Goal: Task Accomplishment & Management: Use online tool/utility

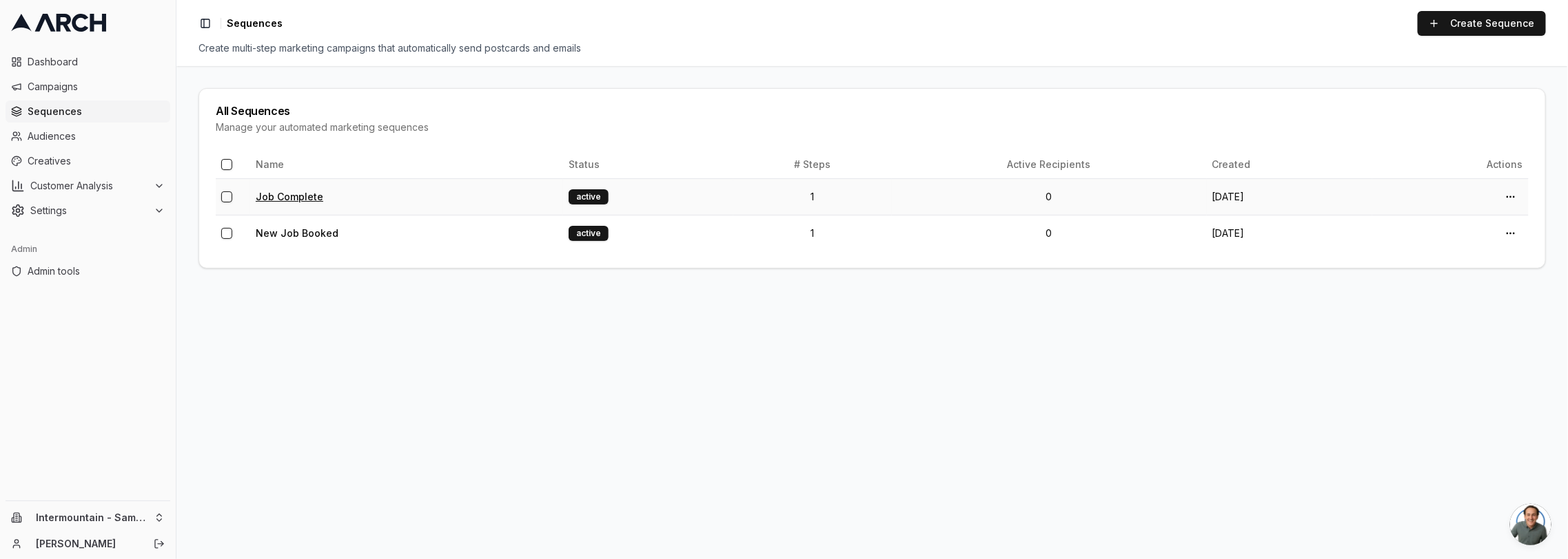
click at [306, 194] on link "Job Complete" at bounding box center [289, 196] width 68 height 11
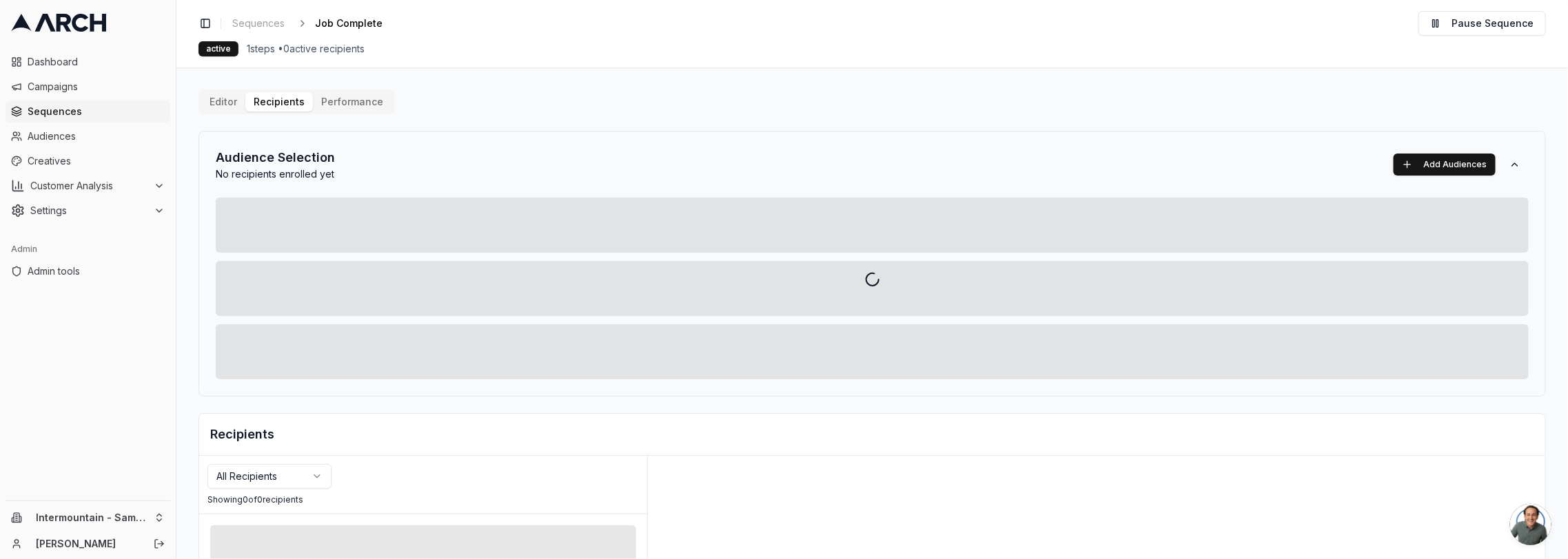
click at [285, 94] on div "Editor Recipients Performance Audience Selection No recipients enrolled yet Add…" at bounding box center [872, 480] width 1348 height 781
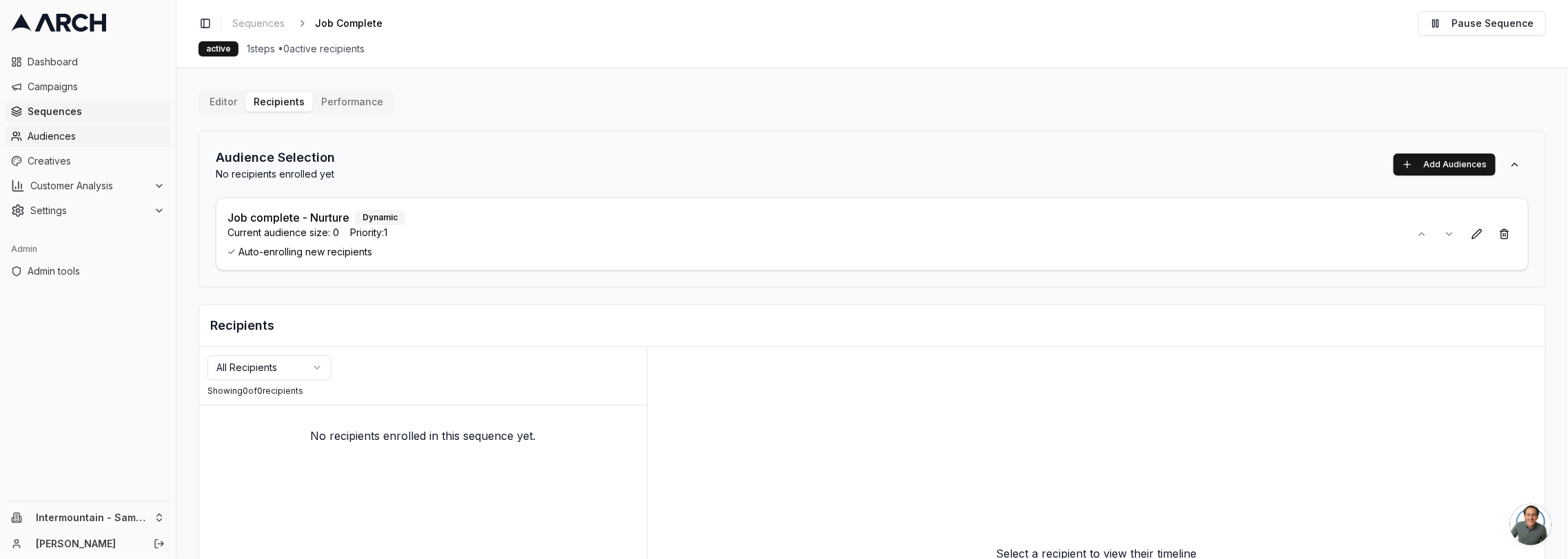
click at [77, 130] on span "Audiences" at bounding box center [96, 136] width 137 height 14
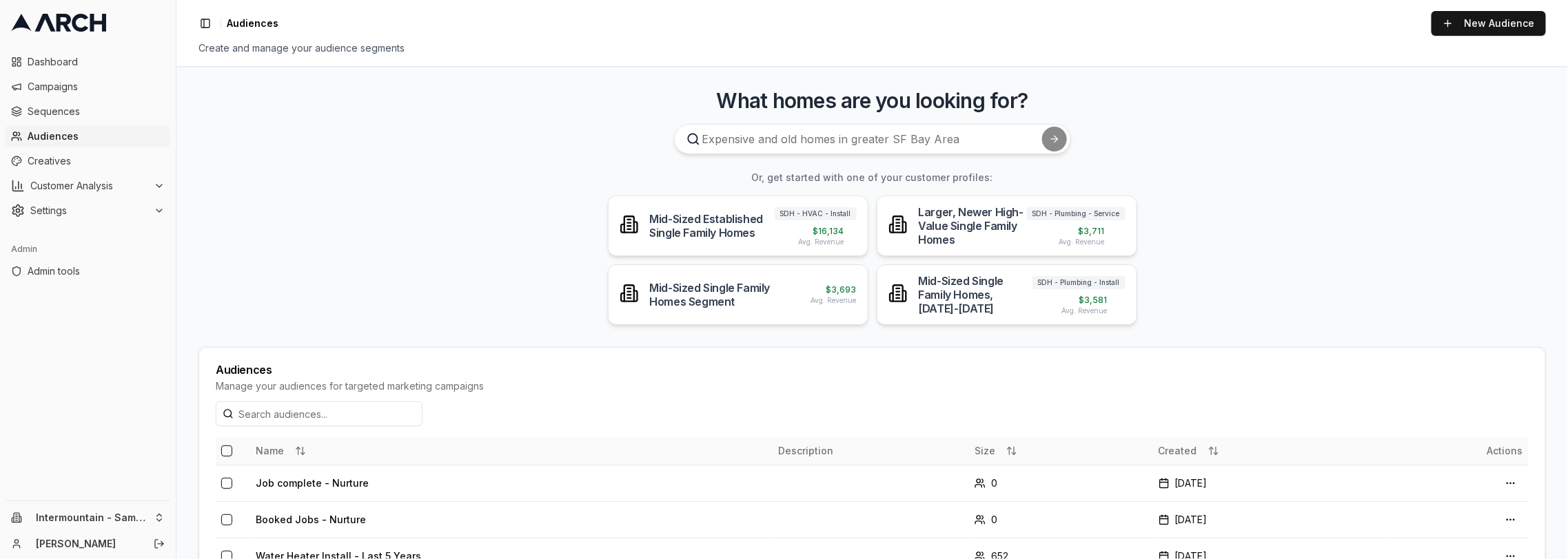
scroll to position [51, 0]
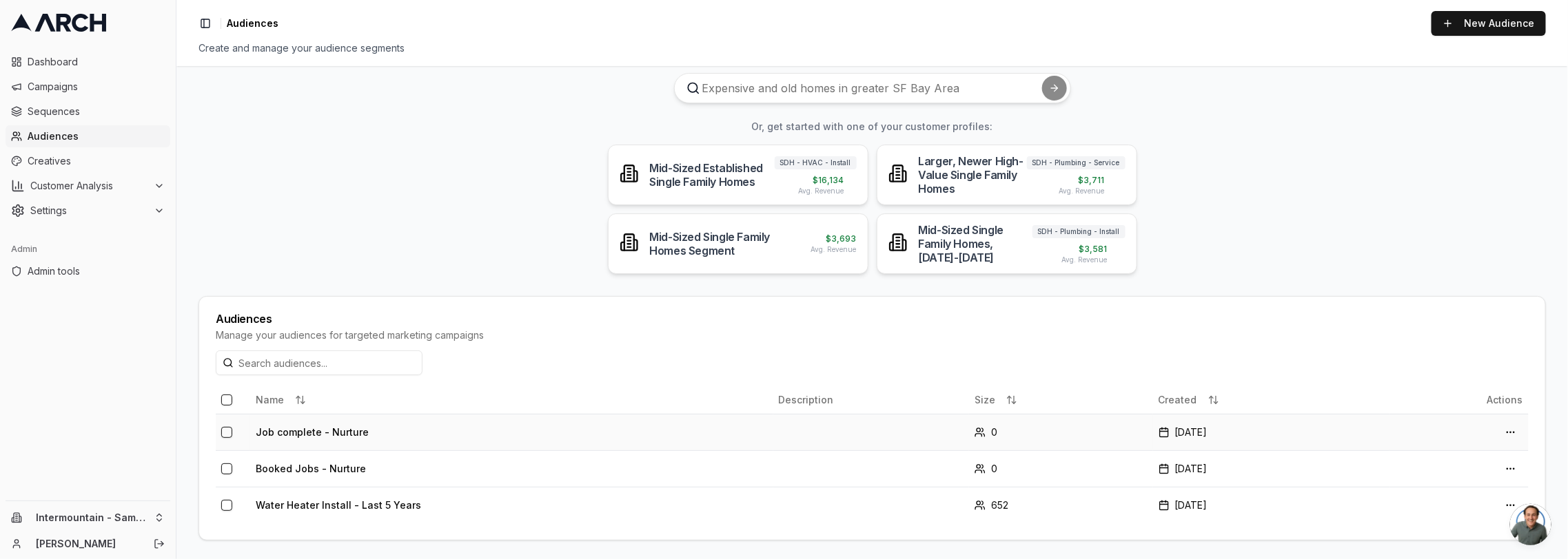
click at [330, 433] on td "Job complete - Nurture" at bounding box center [512, 432] width 523 height 37
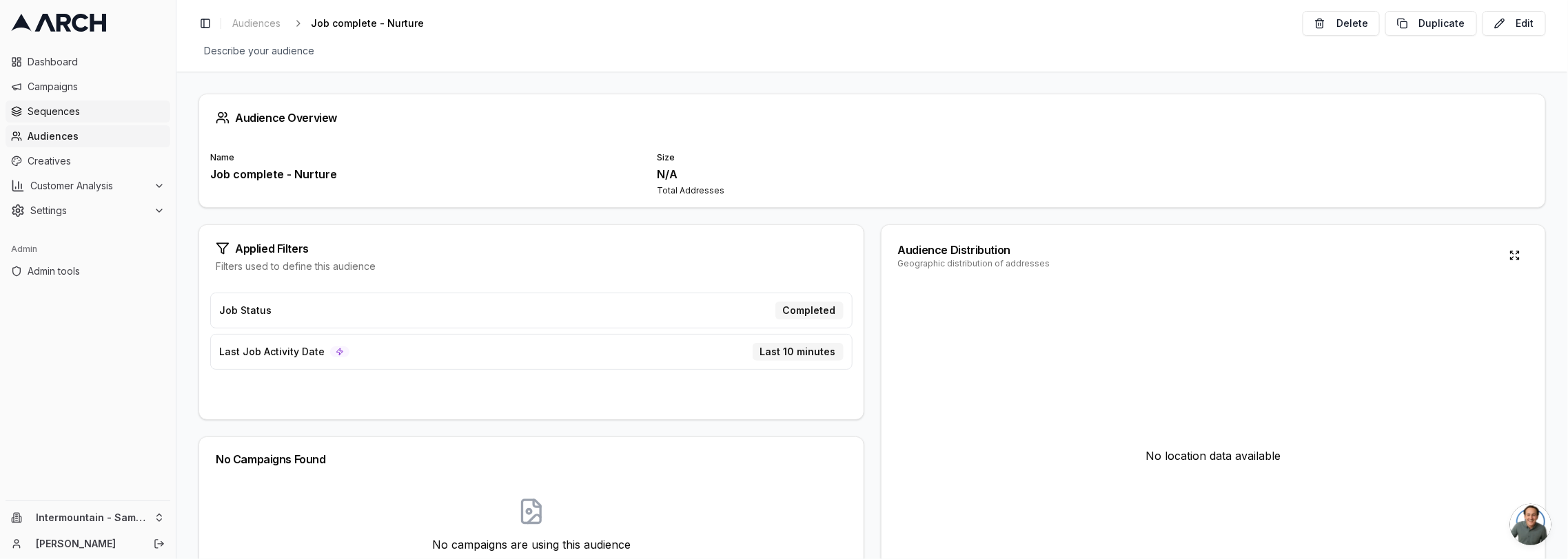
click at [76, 112] on span "Sequences" at bounding box center [96, 111] width 137 height 14
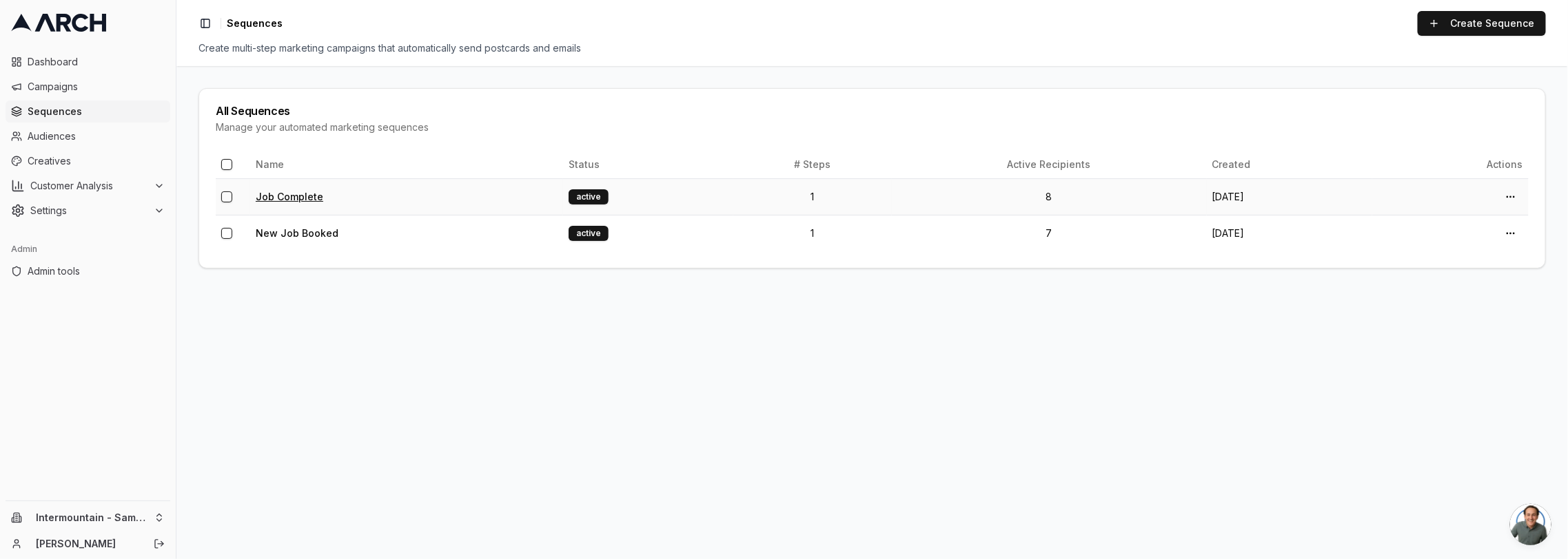
click at [295, 197] on link "Job Complete" at bounding box center [289, 196] width 68 height 11
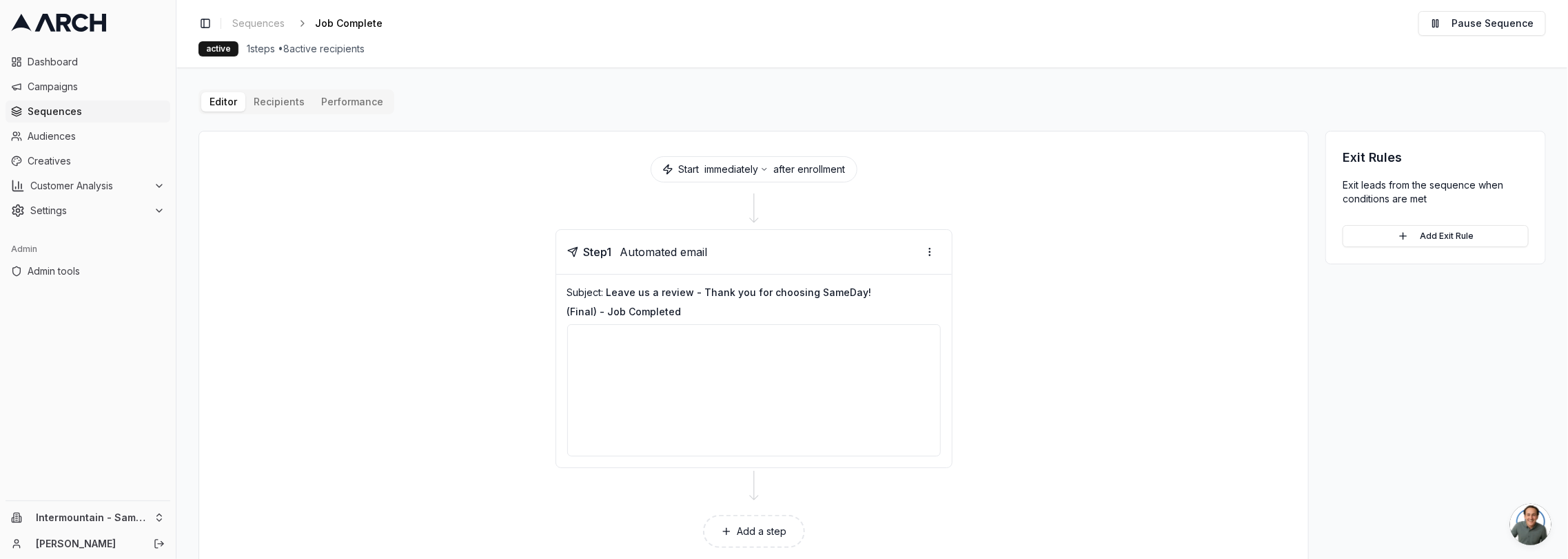
click at [292, 104] on div "Editor Recipients Performance Start immediately after enrollment Step 1 Automat…" at bounding box center [872, 332] width 1348 height 484
click at [85, 521] on html "Dashboard Campaigns Sequences Audiences Creatives Customer Analysis Settings Ad…" at bounding box center [784, 280] width 1568 height 559
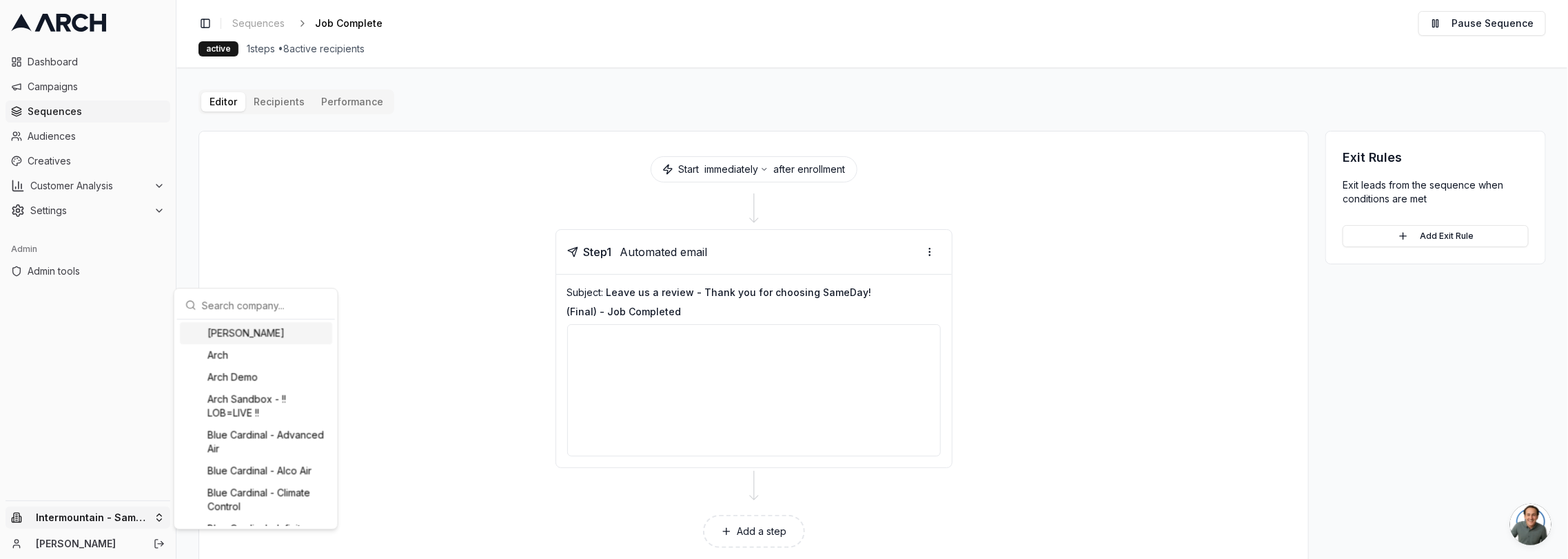
click at [285, 306] on input "text" at bounding box center [264, 306] width 125 height 28
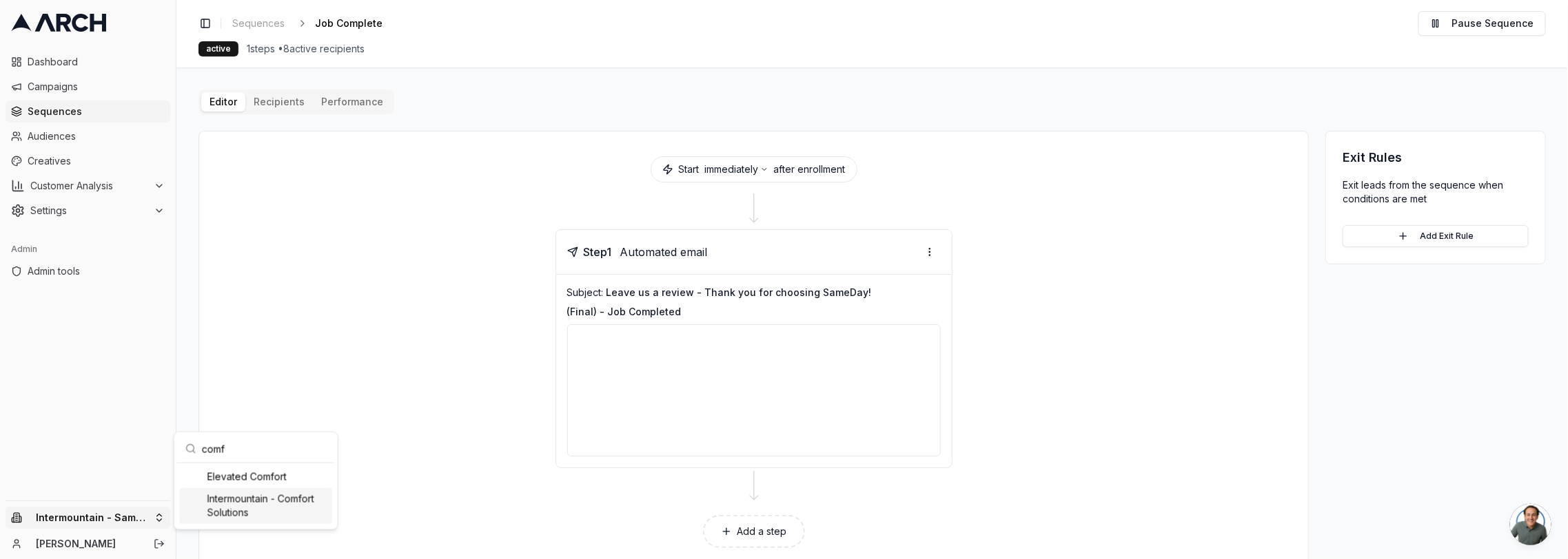
type input "comf"
click at [271, 509] on div "Intermountain - Comfort Solutions" at bounding box center [256, 506] width 152 height 36
click at [269, 28] on html "Dashboard Campaigns Sequences Audiences Creatives Customer Analysis Settings Ad…" at bounding box center [784, 280] width 1568 height 559
click at [269, 28] on span "Sequences" at bounding box center [258, 23] width 52 height 14
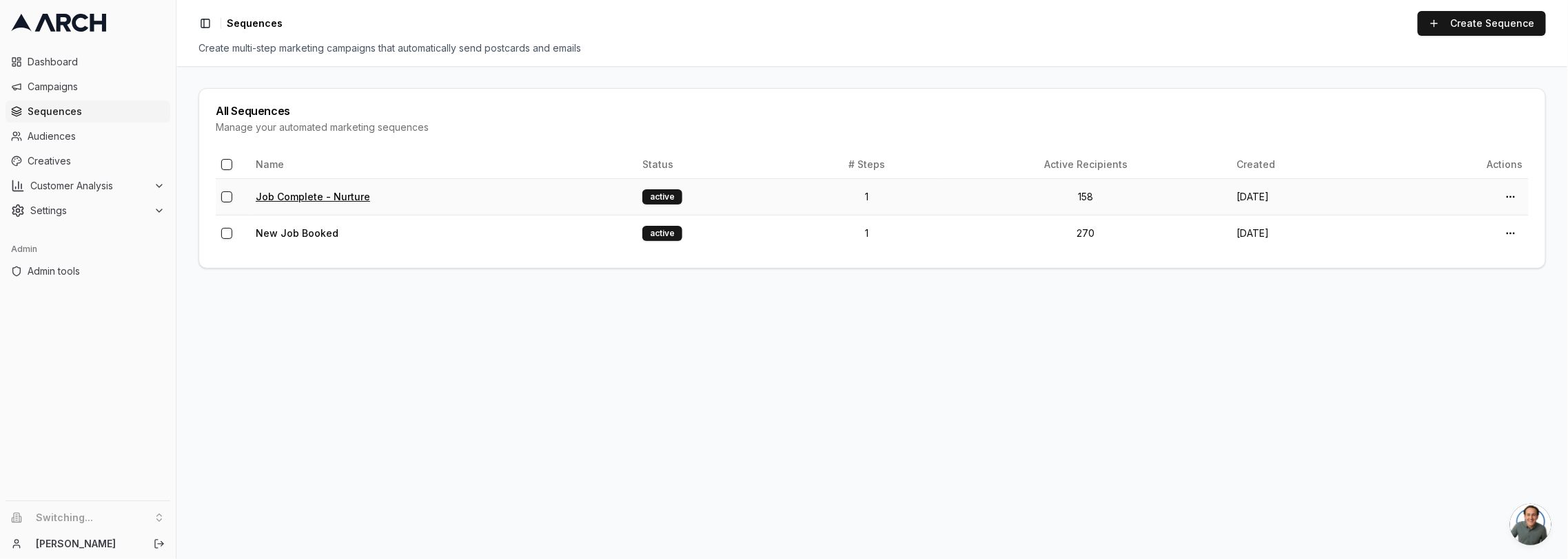
click at [315, 200] on link "Job Complete - Nurture" at bounding box center [313, 196] width 114 height 11
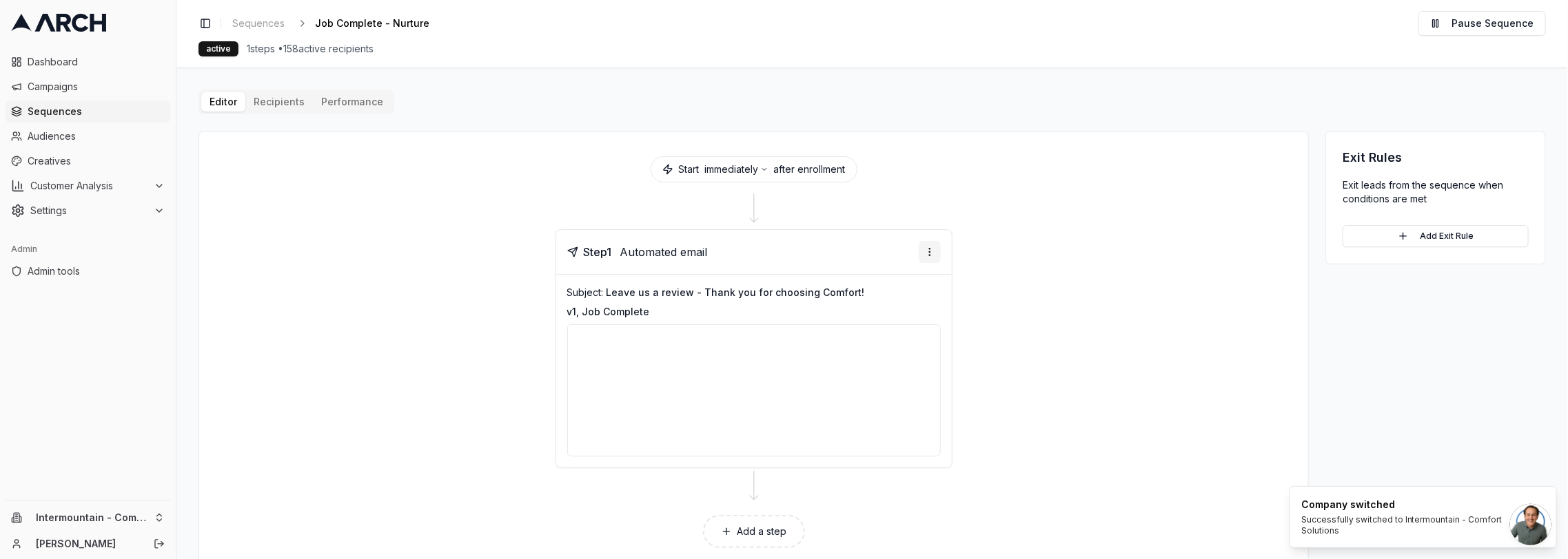
click at [930, 249] on html "Dashboard Campaigns Sequences Audiences Creatives Customer Analysis Settings Ad…" at bounding box center [784, 280] width 1568 height 559
click at [890, 277] on div "Edit step" at bounding box center [886, 278] width 101 height 22
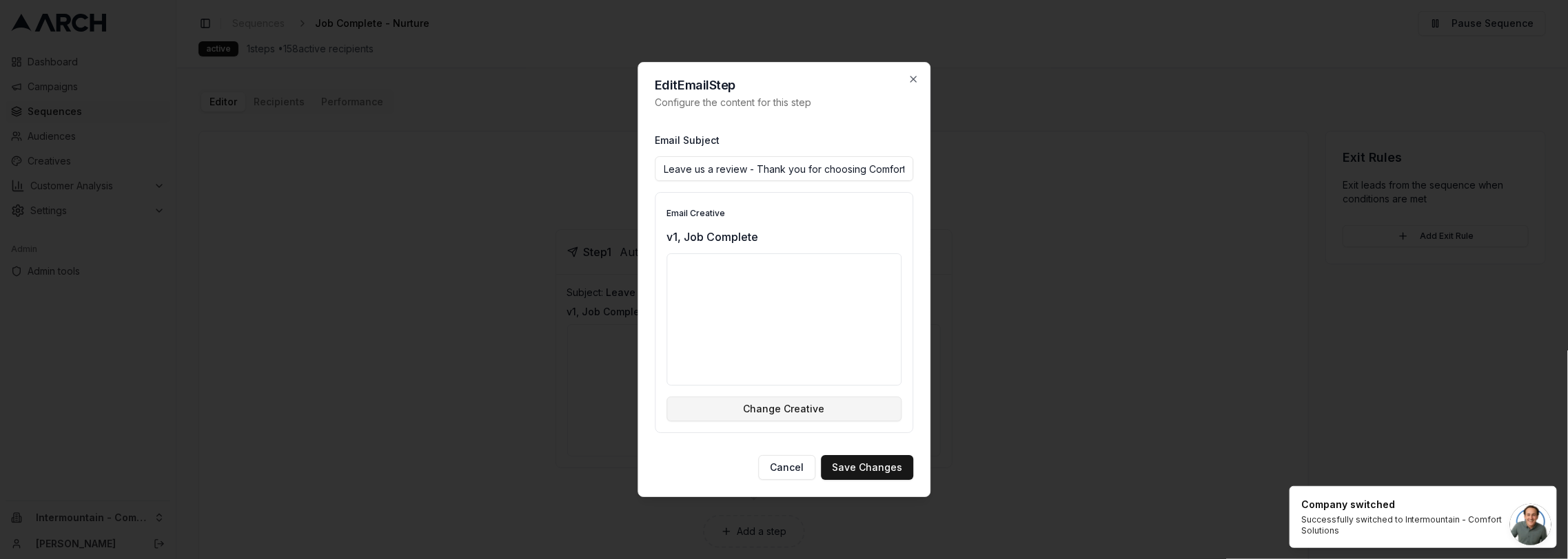
click at [855, 405] on button "Change Creative" at bounding box center [784, 409] width 235 height 24
